Goal: Find specific fact

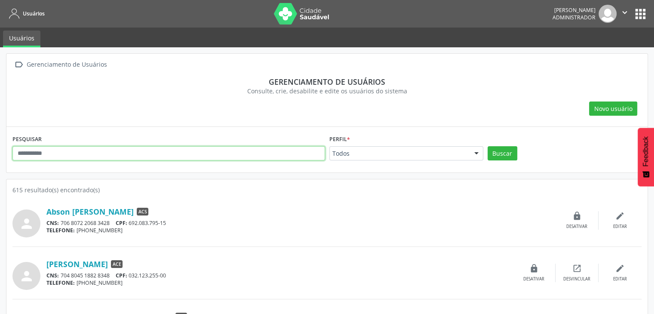
click at [265, 157] on input "text" at bounding box center [168, 153] width 312 height 15
type input "*"
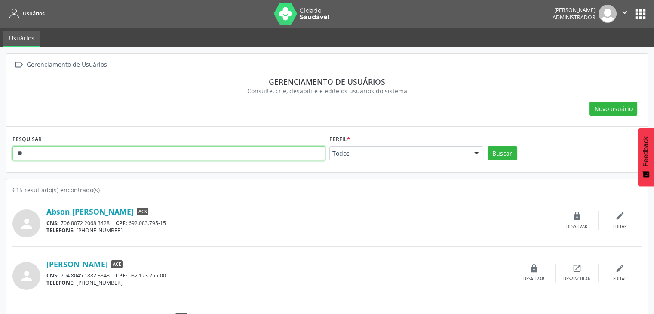
type input "*"
paste input "**********"
type input "**********"
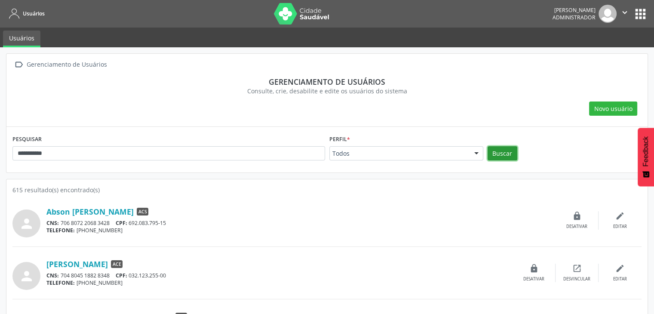
click at [509, 159] on button "Buscar" at bounding box center [502, 153] width 30 height 15
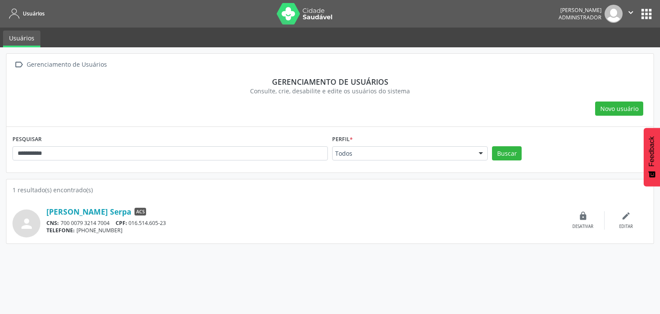
drag, startPoint x: 43, startPoint y: 204, endPoint x: 114, endPoint y: 212, distance: 71.9
click at [114, 212] on div "person Laila Dutra Serpa ACS CNS: 700 0079 3214 7004 CPF: 016.514.605-23 TELEFO…" at bounding box center [329, 220] width 635 height 34
copy div "[PERSON_NAME] Serpa"
drag, startPoint x: 172, startPoint y: 219, endPoint x: 135, endPoint y: 220, distance: 37.0
click at [135, 220] on div "CNS: 700 0079 3214 7004 CPF: 016.514.605-23" at bounding box center [303, 222] width 515 height 7
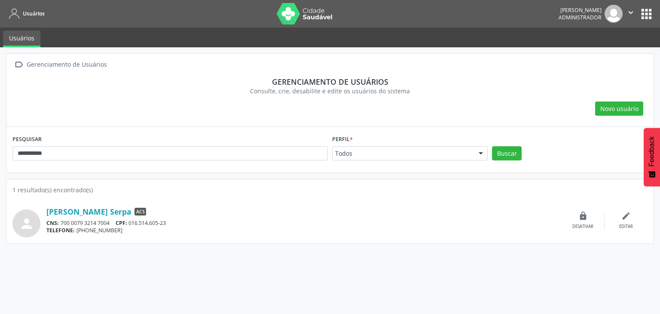
drag, startPoint x: 132, startPoint y: 221, endPoint x: 181, endPoint y: 219, distance: 48.6
click at [181, 219] on div "CNS: 700 0079 3214 7004 CPF: 016.514.605-23" at bounding box center [303, 222] width 515 height 7
copy div "016.514.605-23"
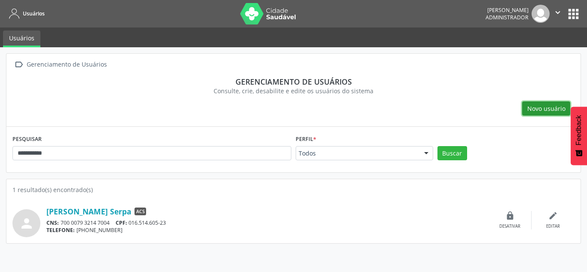
click at [553, 109] on span "Novo usuário" at bounding box center [546, 108] width 38 height 9
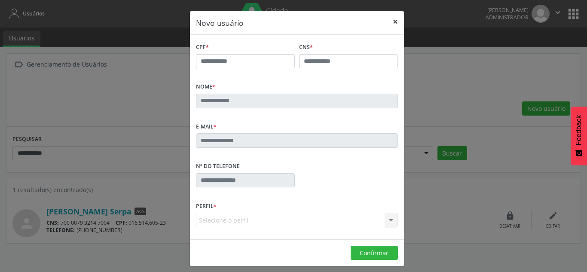
drag, startPoint x: 391, startPoint y: 18, endPoint x: 359, endPoint y: 27, distance: 32.9
click at [392, 18] on button "×" at bounding box center [395, 21] width 17 height 21
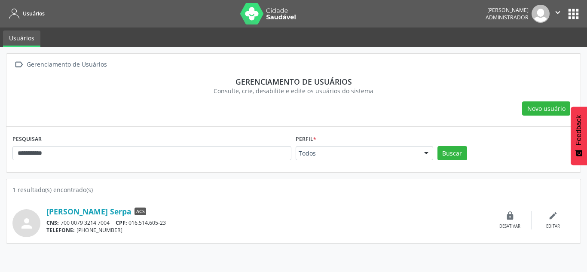
drag, startPoint x: 31, startPoint y: 207, endPoint x: 86, endPoint y: 200, distance: 55.0
click at [86, 200] on div "person Laila Dutra Serpa ACS CNS: 700 0079 3214 7004 CPF: 016.514.605-23 TELEFO…" at bounding box center [293, 215] width 562 height 43
drag, startPoint x: 68, startPoint y: 194, endPoint x: 50, endPoint y: 196, distance: 17.7
click at [65, 194] on div "1 resultado(s) encontrado(s)" at bounding box center [293, 189] width 562 height 9
drag, startPoint x: 112, startPoint y: 211, endPoint x: 42, endPoint y: 209, distance: 70.1
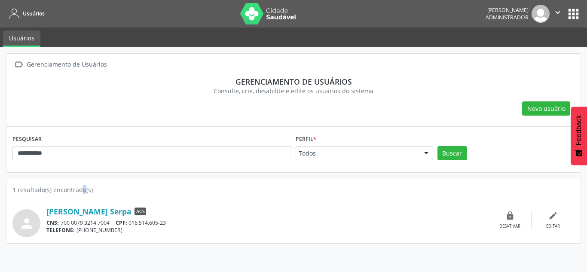
click at [42, 209] on div "person Laila Dutra Serpa ACS CNS: 700 0079 3214 7004 CPF: 016.514.605-23 TELEFO…" at bounding box center [293, 220] width 562 height 34
copy div "[PERSON_NAME] Serpa"
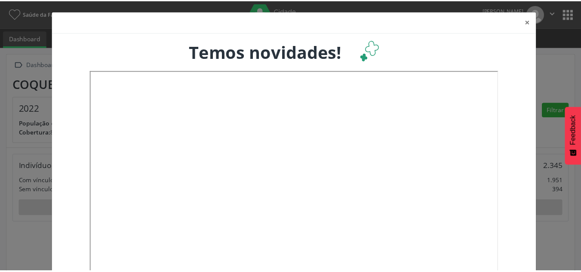
scroll to position [143, 192]
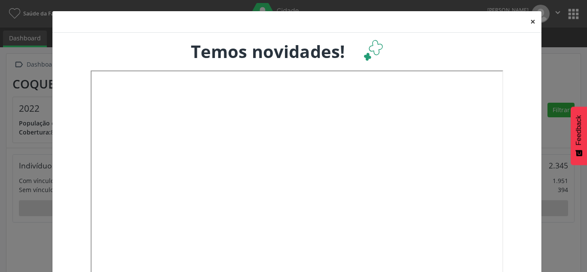
click at [530, 20] on button "×" at bounding box center [532, 21] width 17 height 21
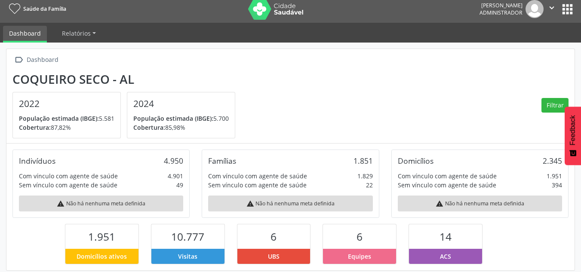
scroll to position [0, 0]
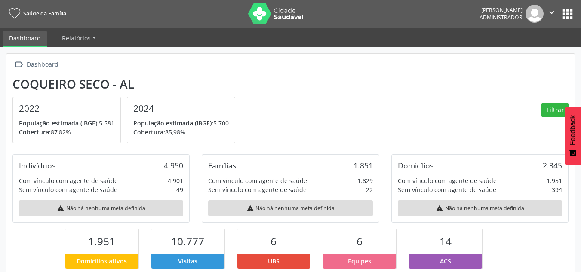
click at [269, 24] on img at bounding box center [276, 13] width 56 height 21
